Goal: Task Accomplishment & Management: Complete application form

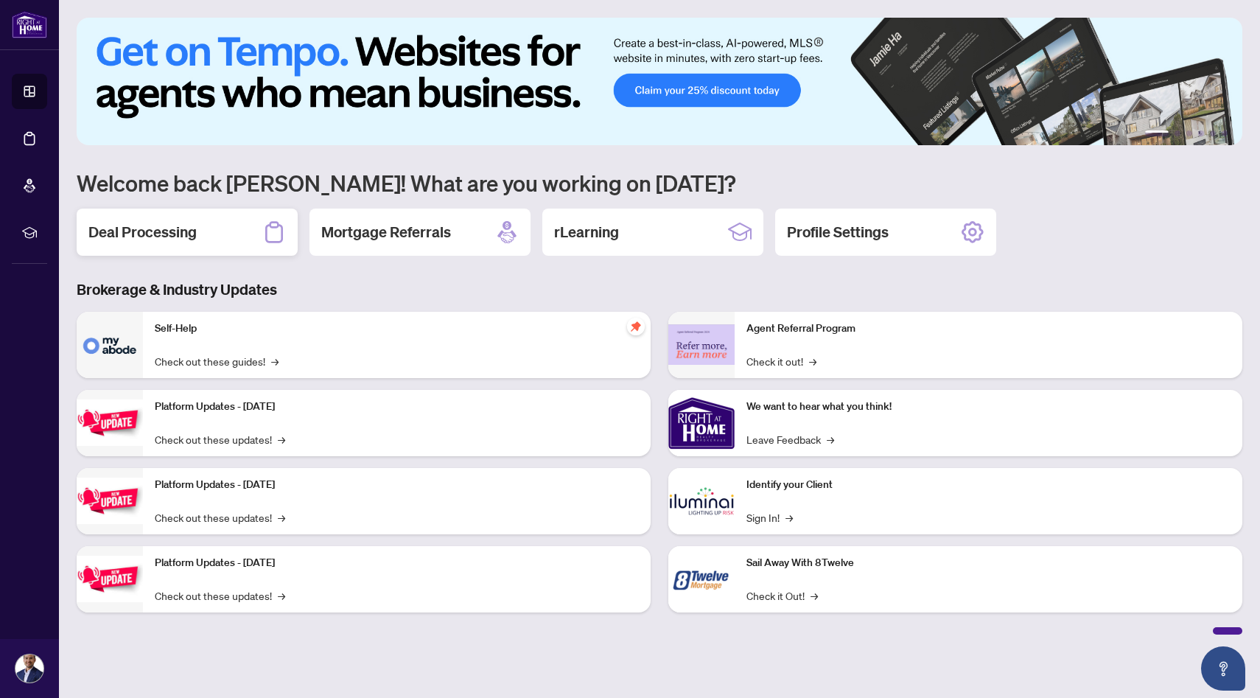
click at [200, 242] on div "Deal Processing" at bounding box center [187, 232] width 221 height 47
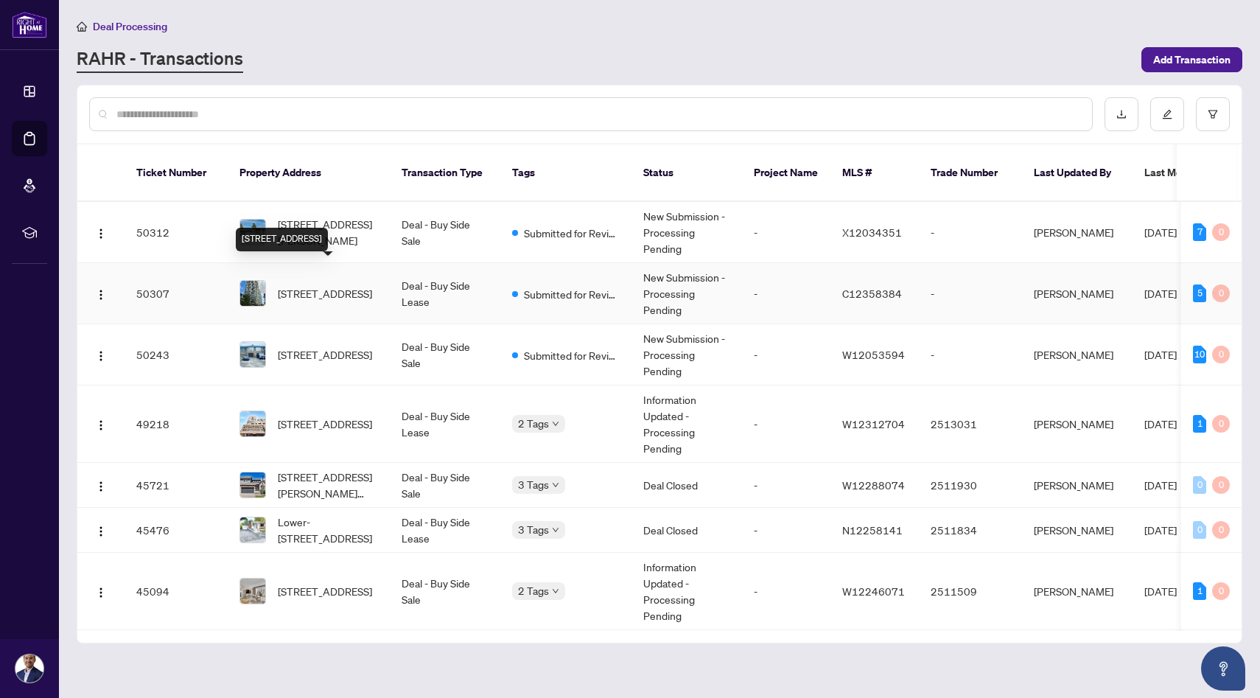
click at [343, 285] on span "1802-77 Shuter St, Toronto, Ontario M5B 0B8, Canada" at bounding box center [325, 293] width 94 height 16
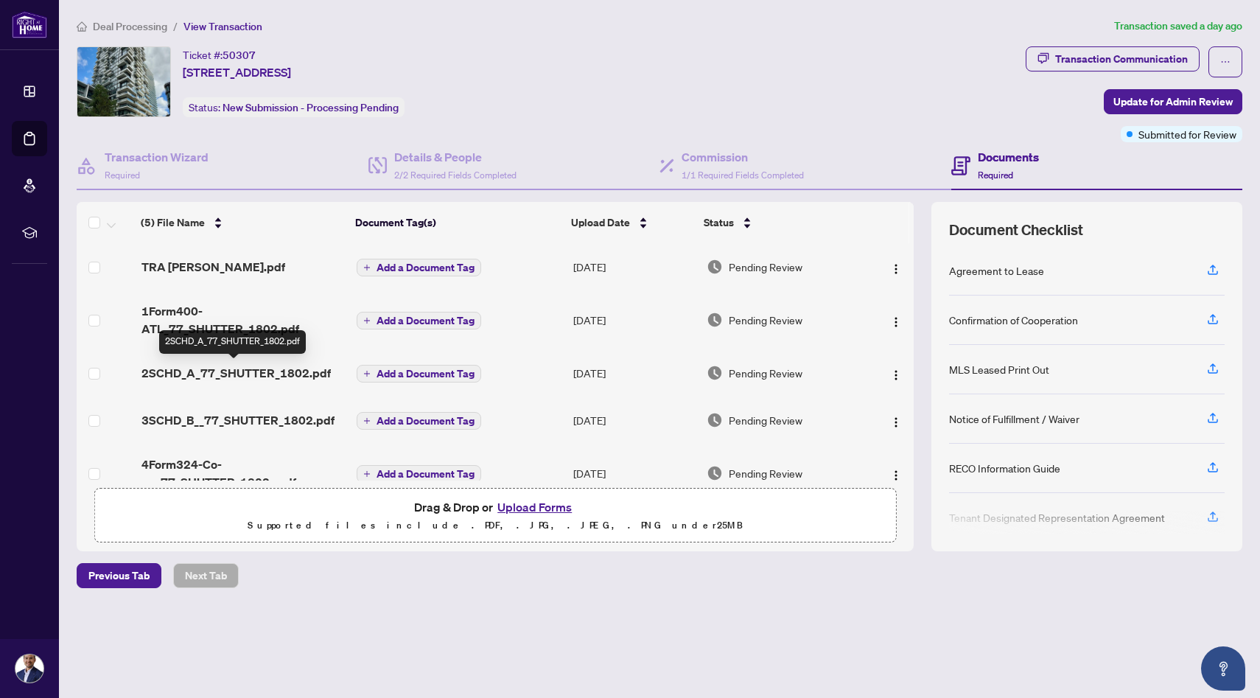
scroll to position [27, 0]
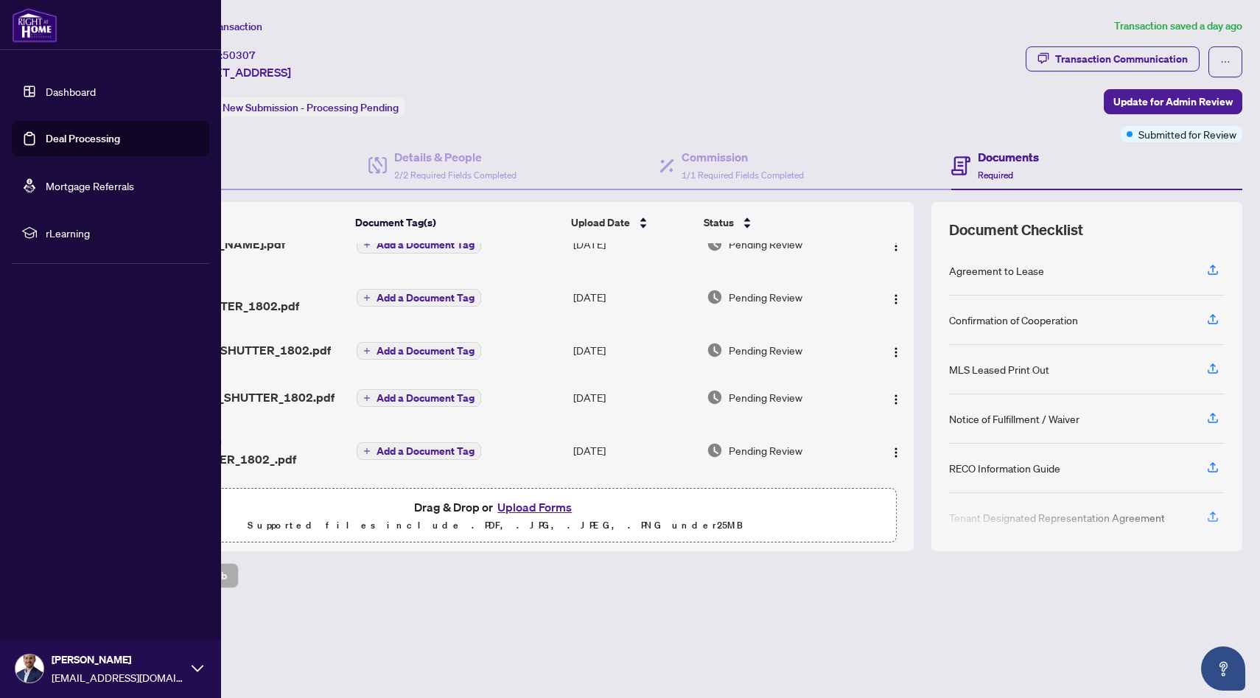
click at [46, 87] on link "Dashboard" at bounding box center [71, 91] width 50 height 13
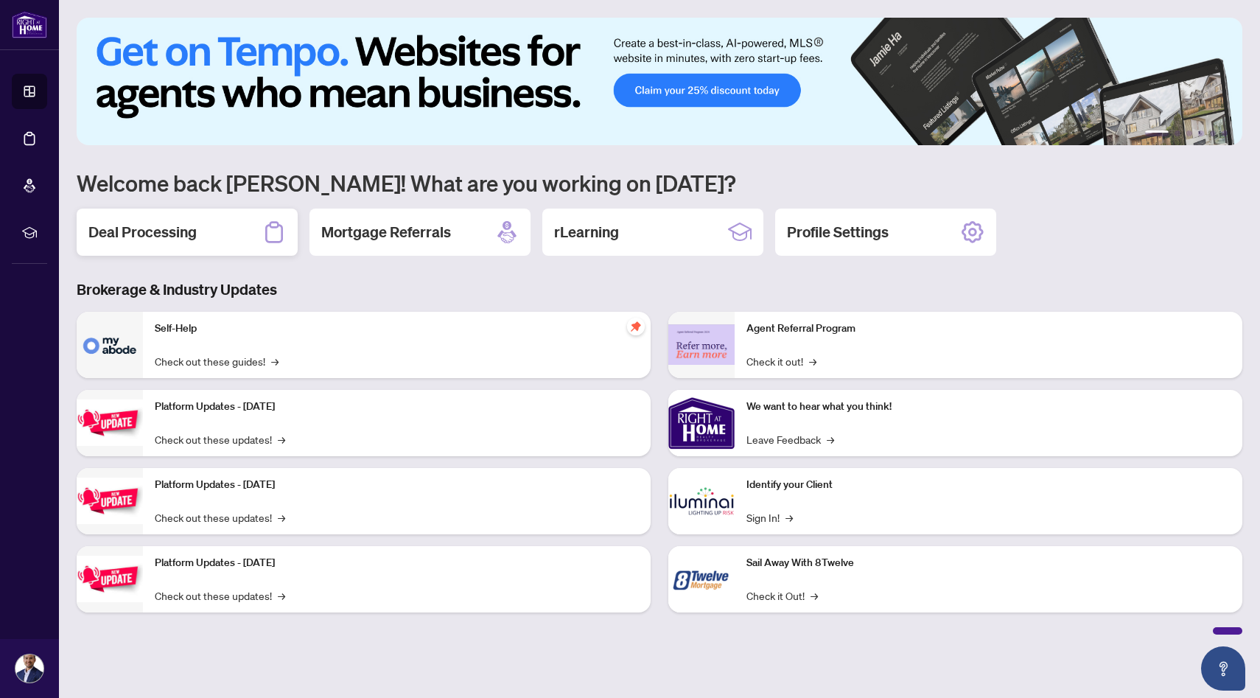
click at [164, 244] on div "Deal Processing" at bounding box center [187, 232] width 221 height 47
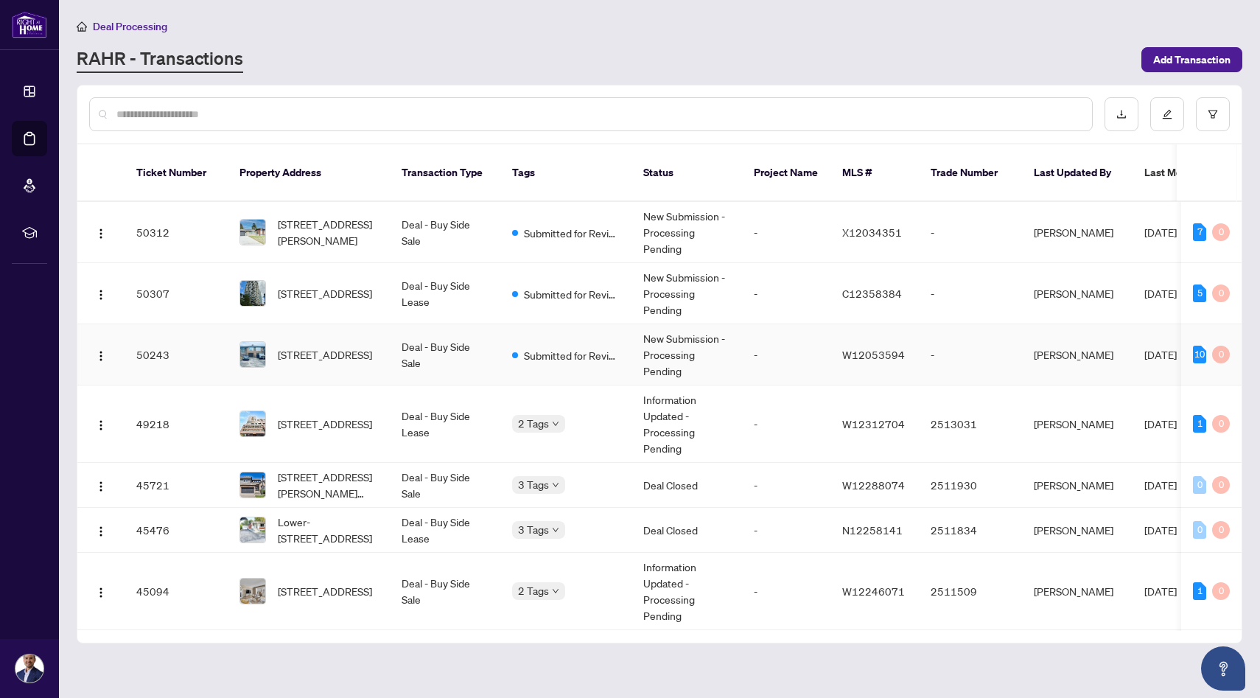
click at [274, 341] on div "29 Whitbread Cres, Toronto, Ontario M3L 2A8, Canada" at bounding box center [309, 354] width 139 height 27
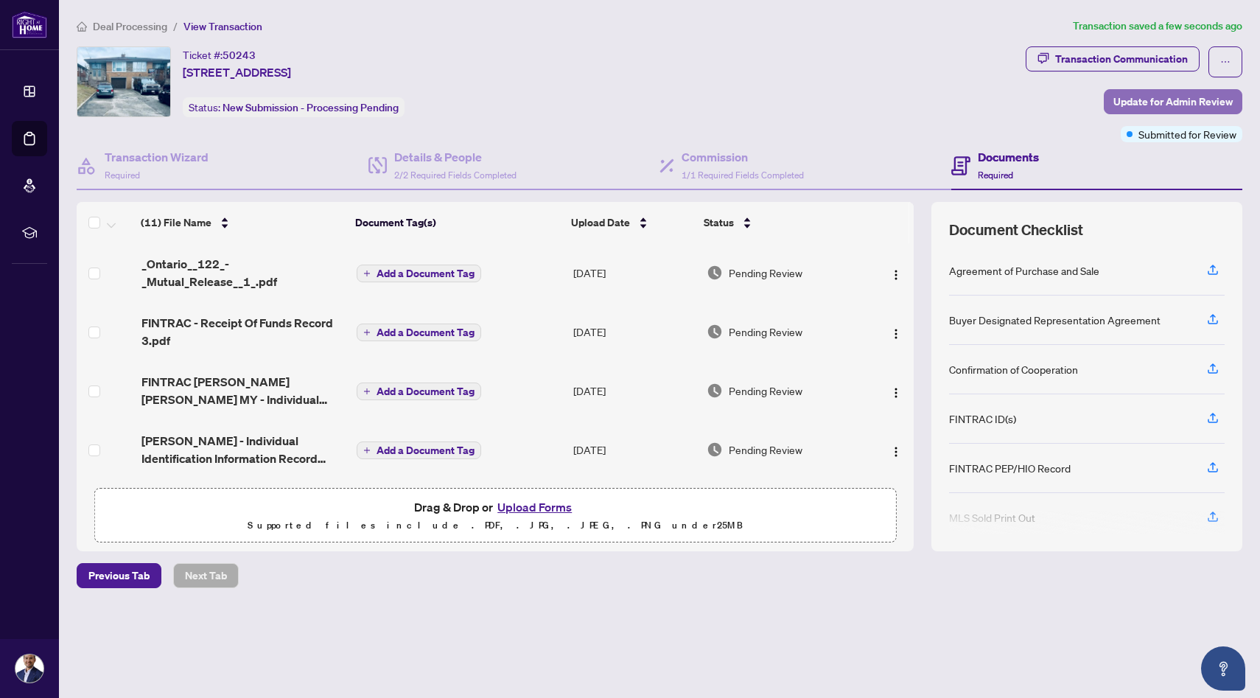
click at [1173, 94] on span "Update for Admin Review" at bounding box center [1173, 102] width 119 height 24
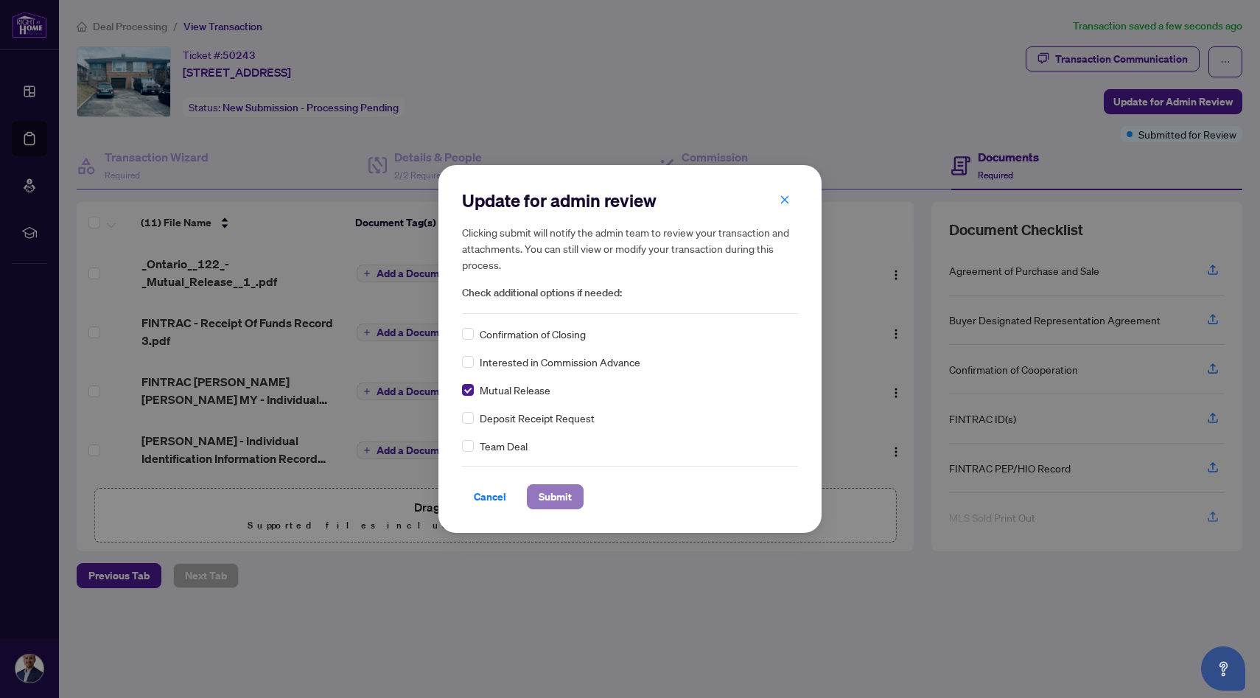
click at [559, 497] on span "Submit" at bounding box center [555, 497] width 33 height 24
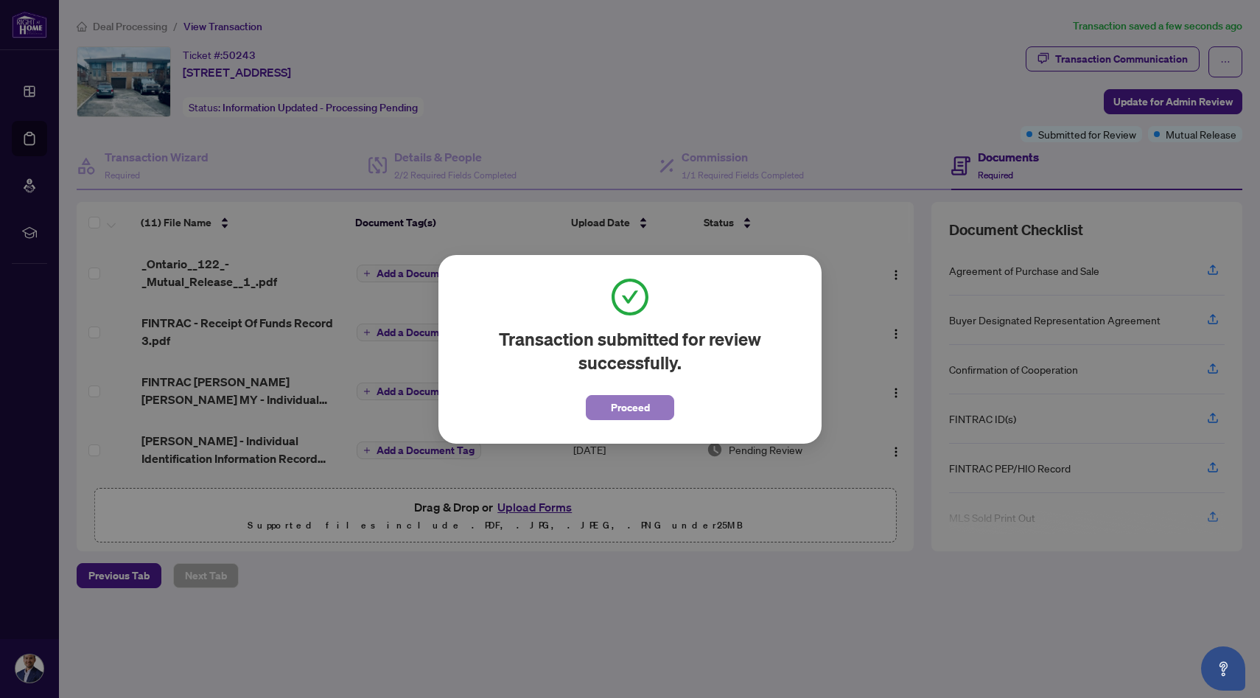
click at [615, 413] on span "Proceed" at bounding box center [630, 408] width 39 height 24
